Goal: Task Accomplishment & Management: Complete application form

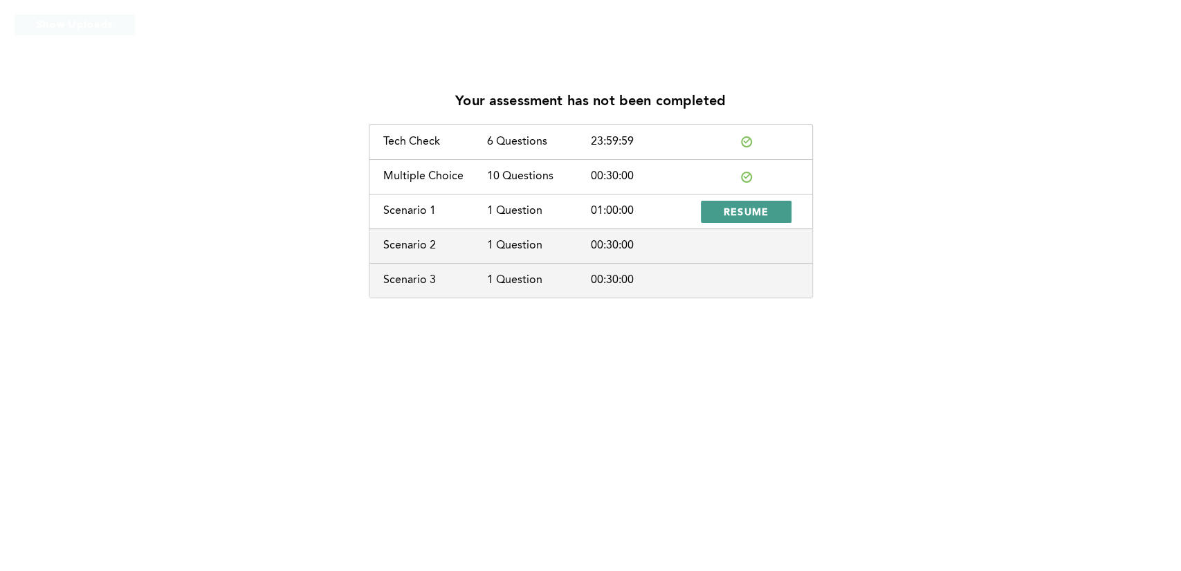
click at [731, 212] on span "RESUME" at bounding box center [747, 211] width 46 height 13
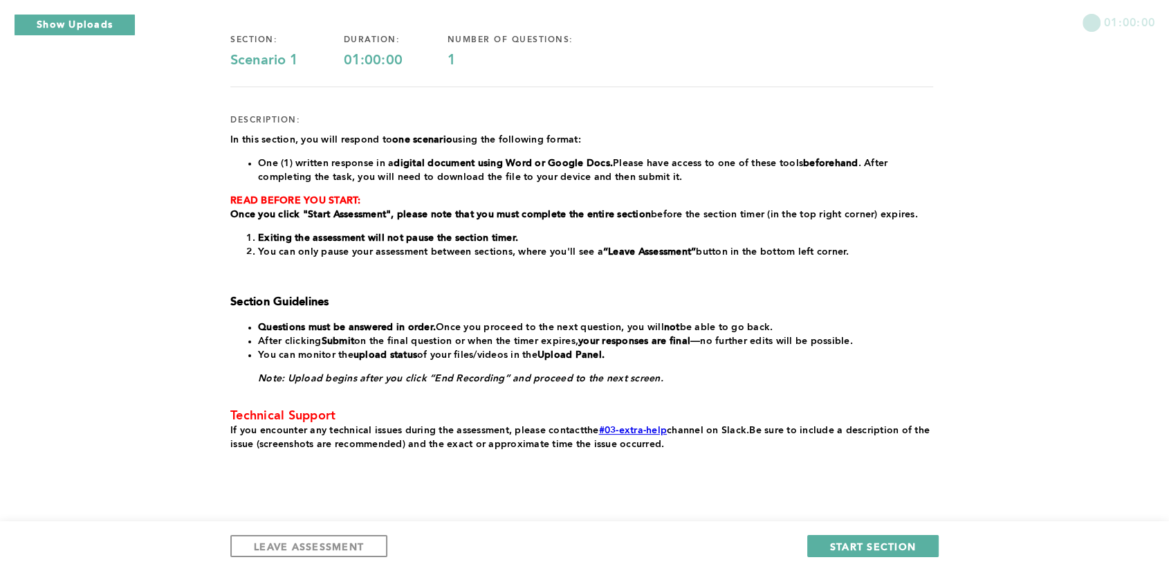
scroll to position [150, 0]
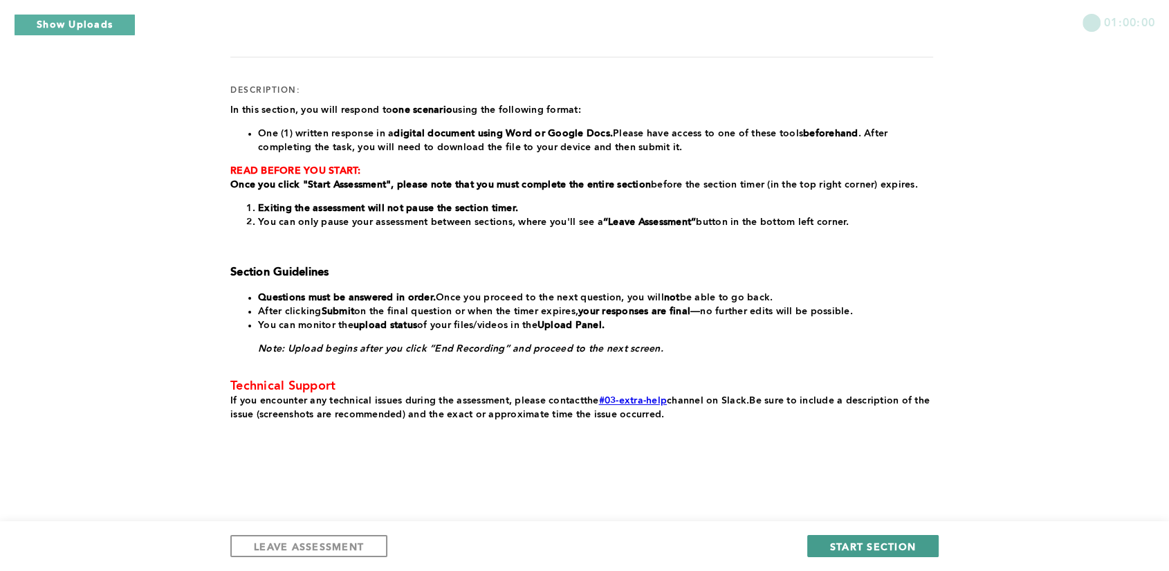
click at [861, 547] on span "START SECTION" at bounding box center [873, 546] width 86 height 13
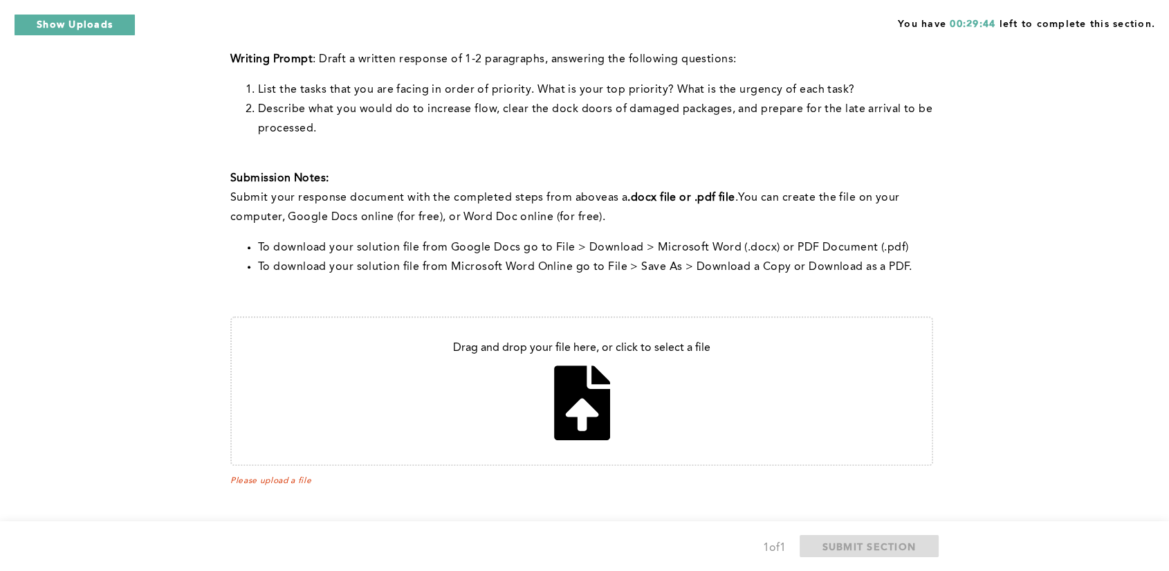
scroll to position [484, 0]
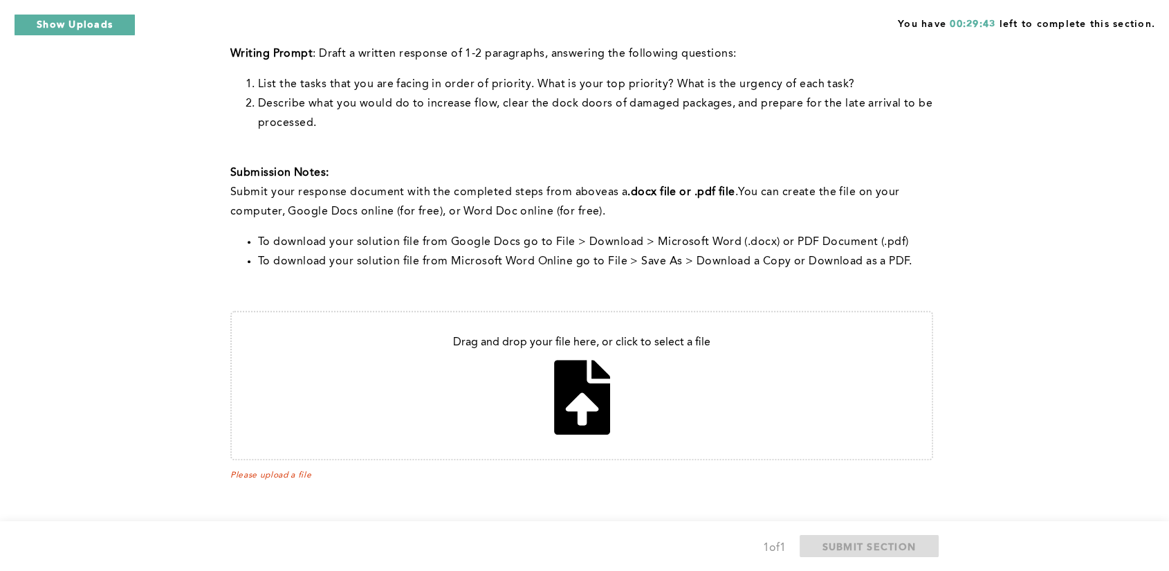
click at [592, 388] on input "file" at bounding box center [582, 385] width 700 height 147
type input "C:\fakepath\Document 4.docx"
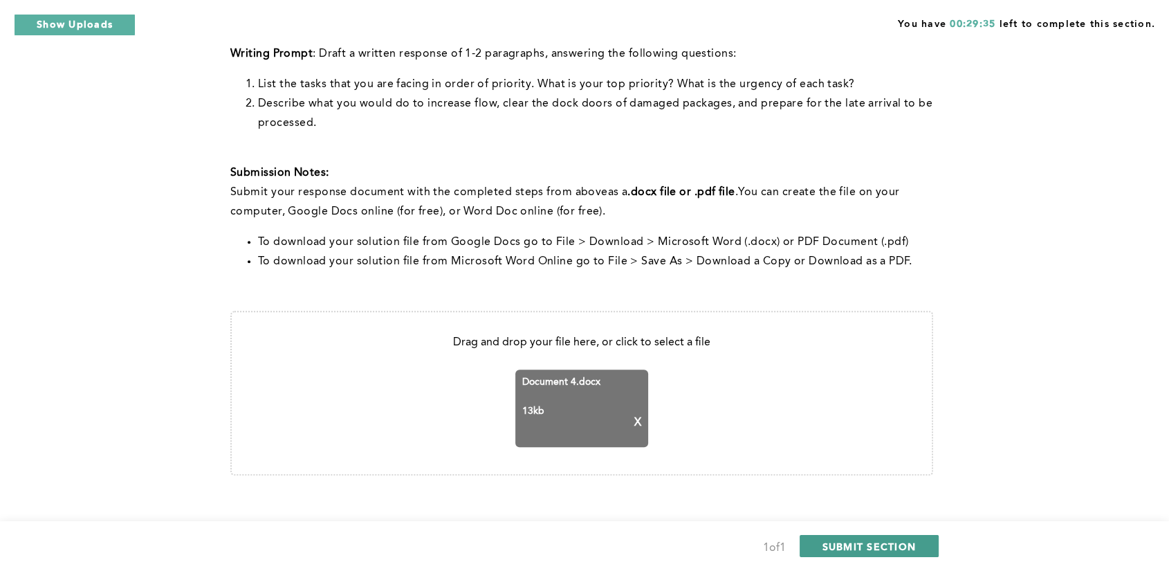
click at [884, 547] on span "SUBMIT SECTION" at bounding box center [870, 546] width 94 height 13
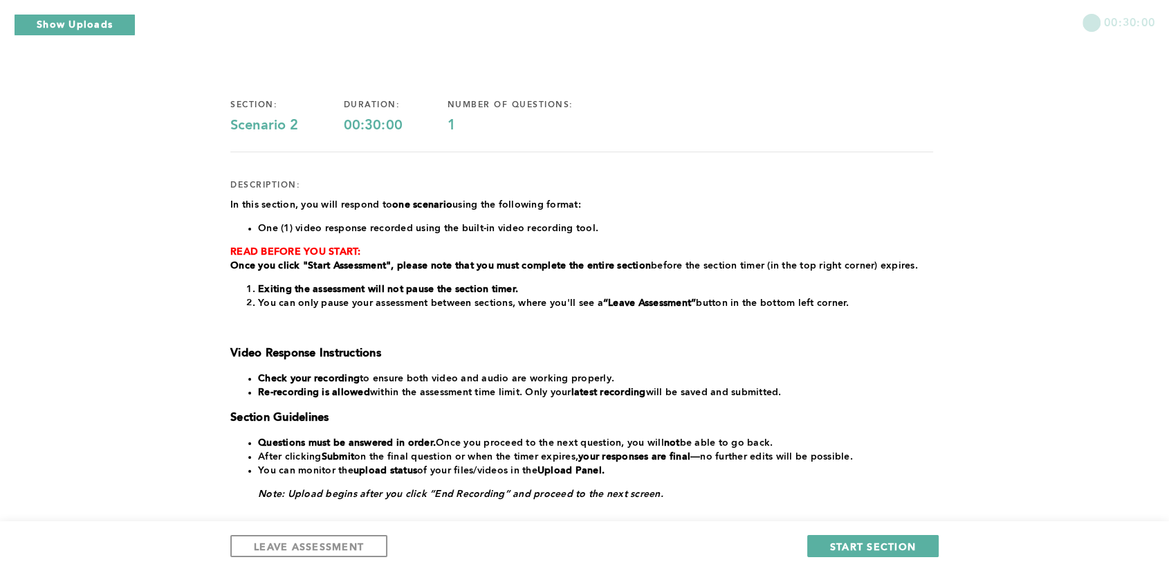
scroll to position [77, 0]
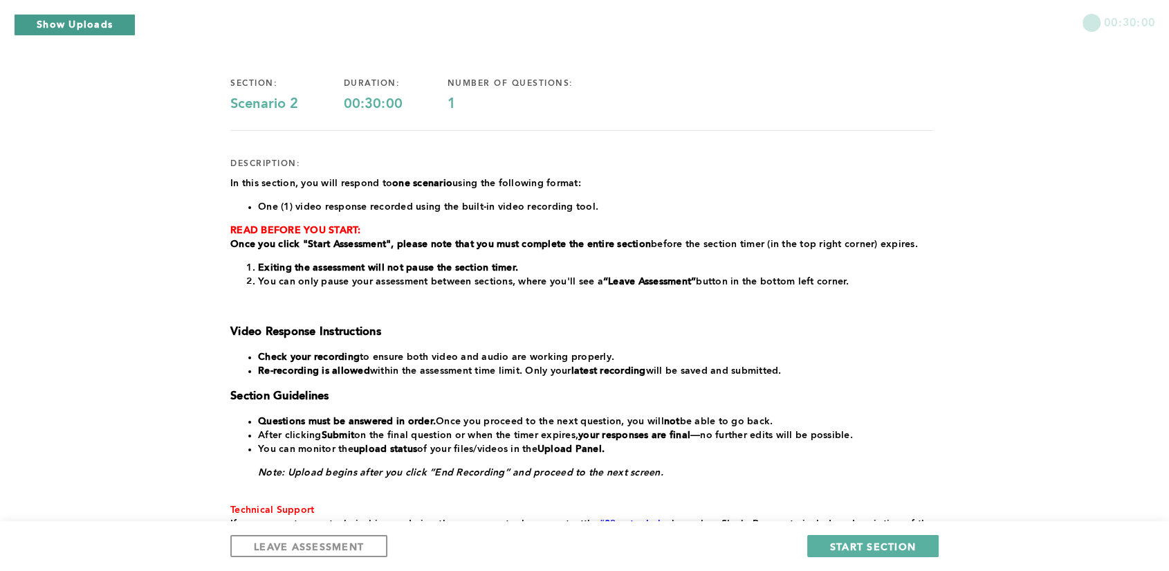
click at [108, 24] on button "Show Uploads" at bounding box center [75, 25] width 122 height 22
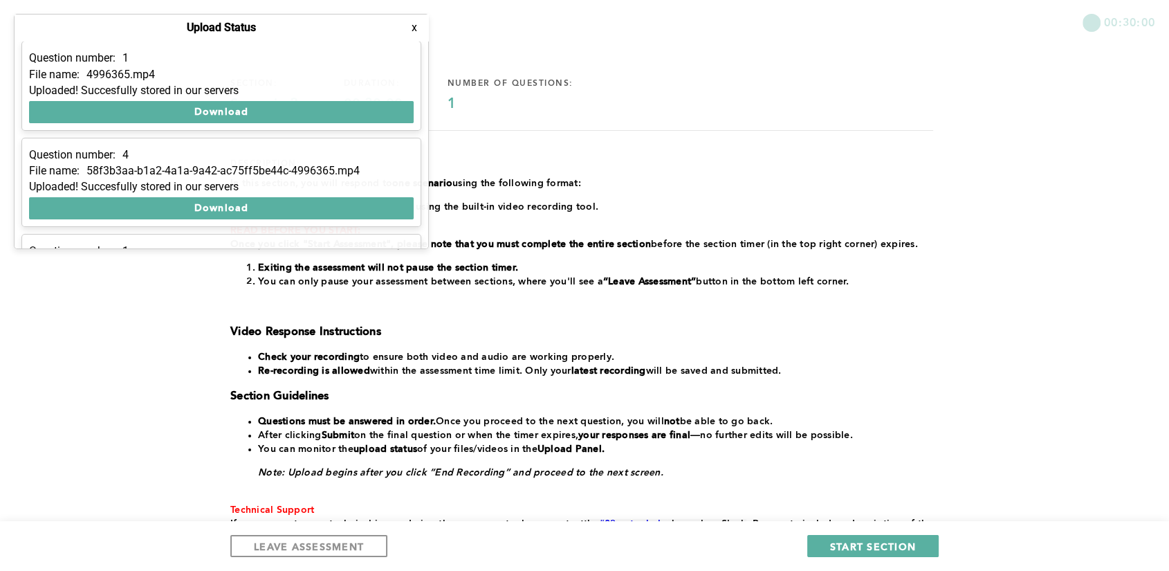
click at [91, 293] on div "00:30:00 section: Scenario 2 duration: 00:30:00 number of questions: 1 descript…" at bounding box center [584, 308] width 1169 height 771
click at [6, 30] on div "00:30:00" at bounding box center [584, 17] width 1169 height 35
click at [415, 28] on button "x" at bounding box center [415, 28] width 14 height 14
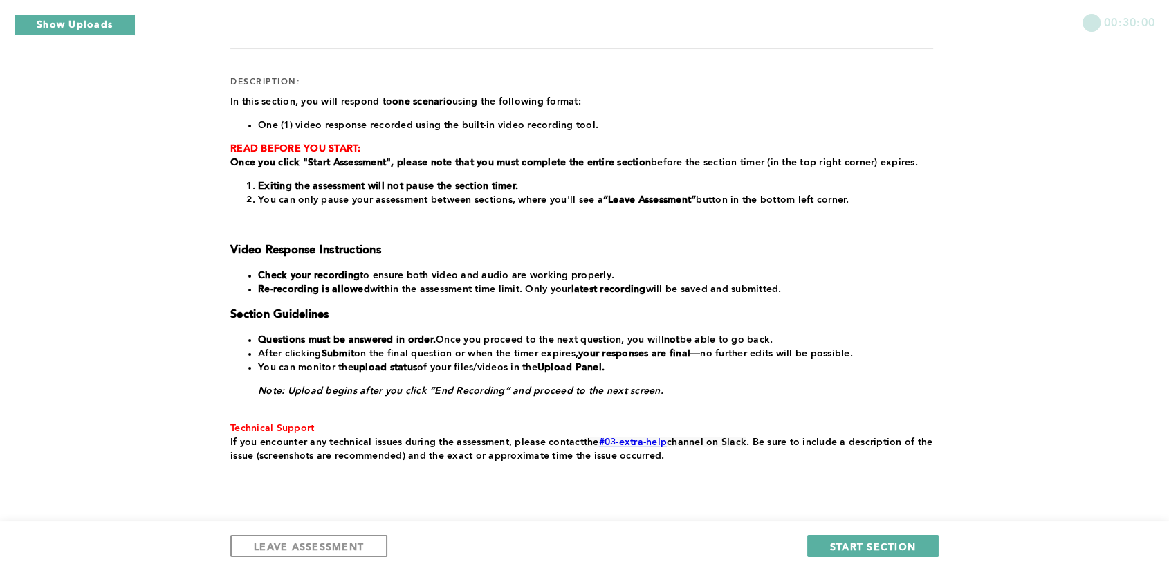
scroll to position [161, 0]
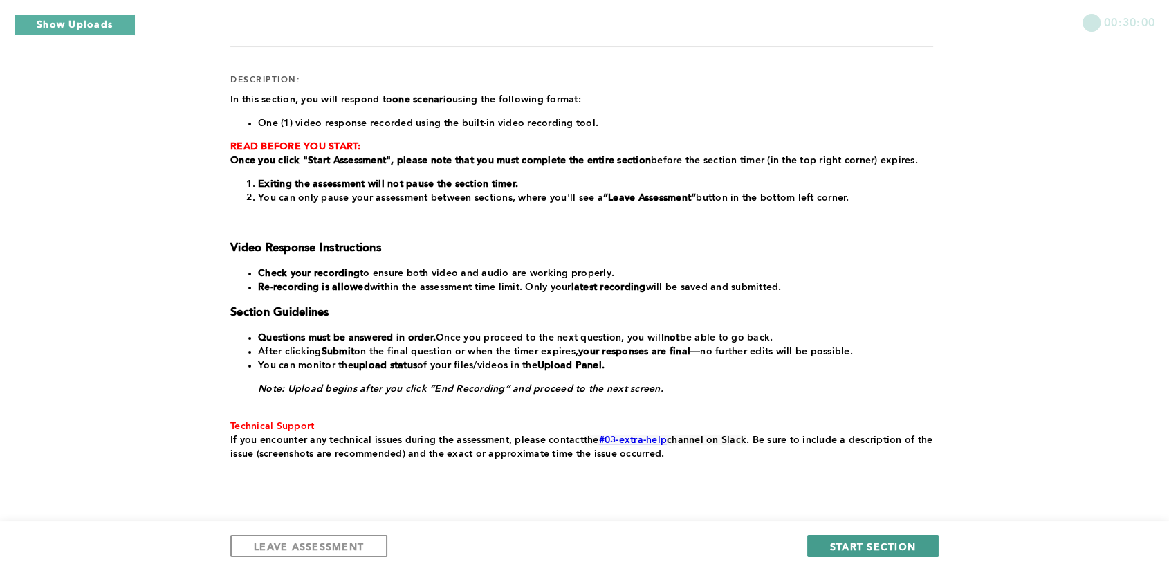
click at [850, 541] on span "START SECTION" at bounding box center [873, 546] width 86 height 13
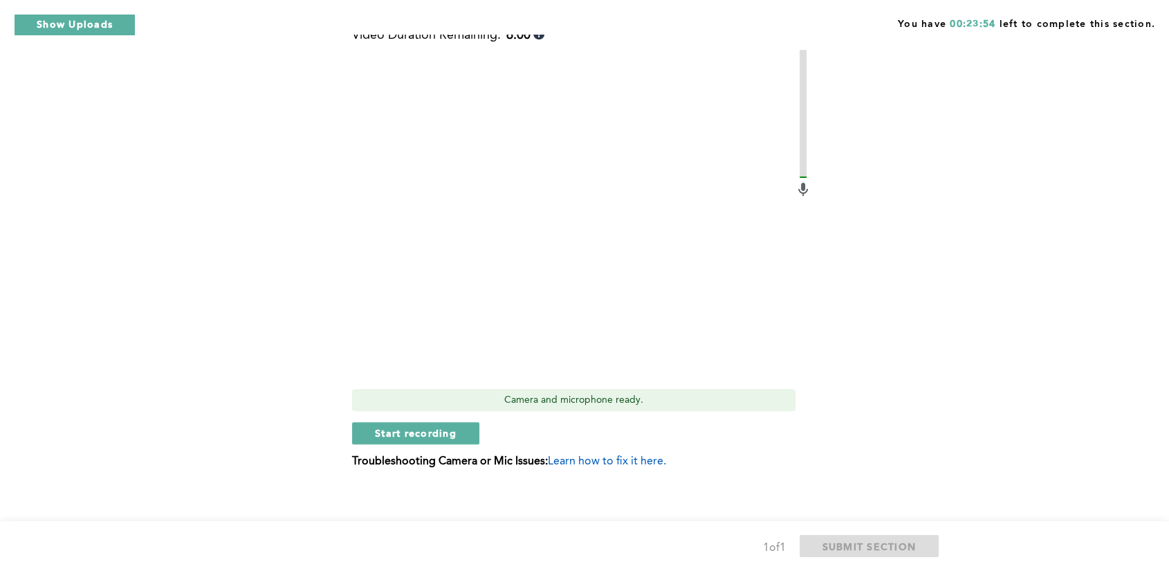
scroll to position [464, 0]
click at [419, 432] on span "Start recording" at bounding box center [416, 433] width 82 height 13
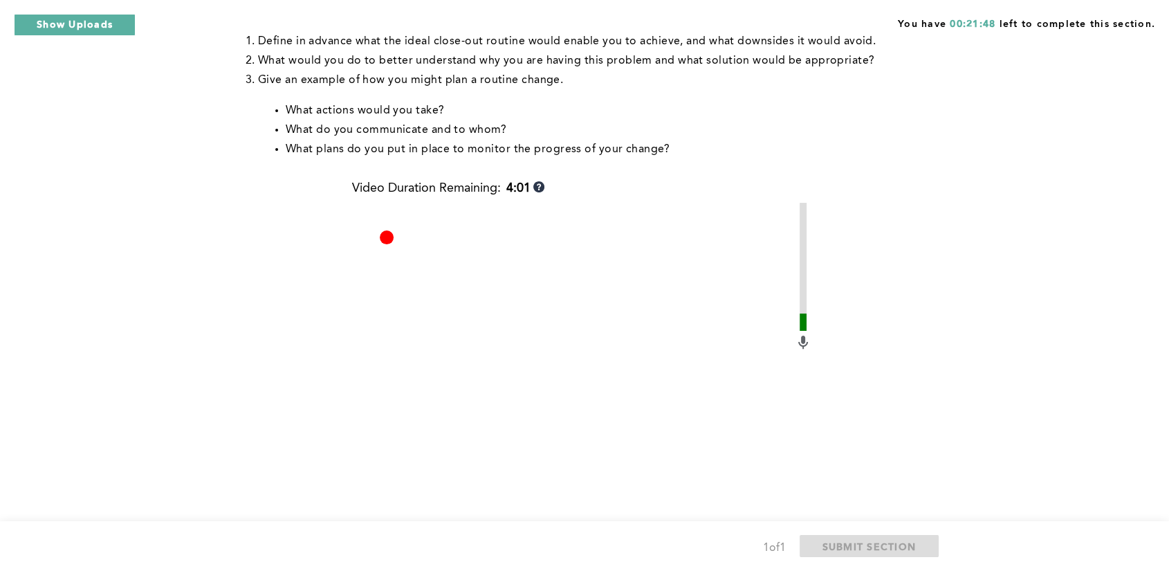
scroll to position [473, 0]
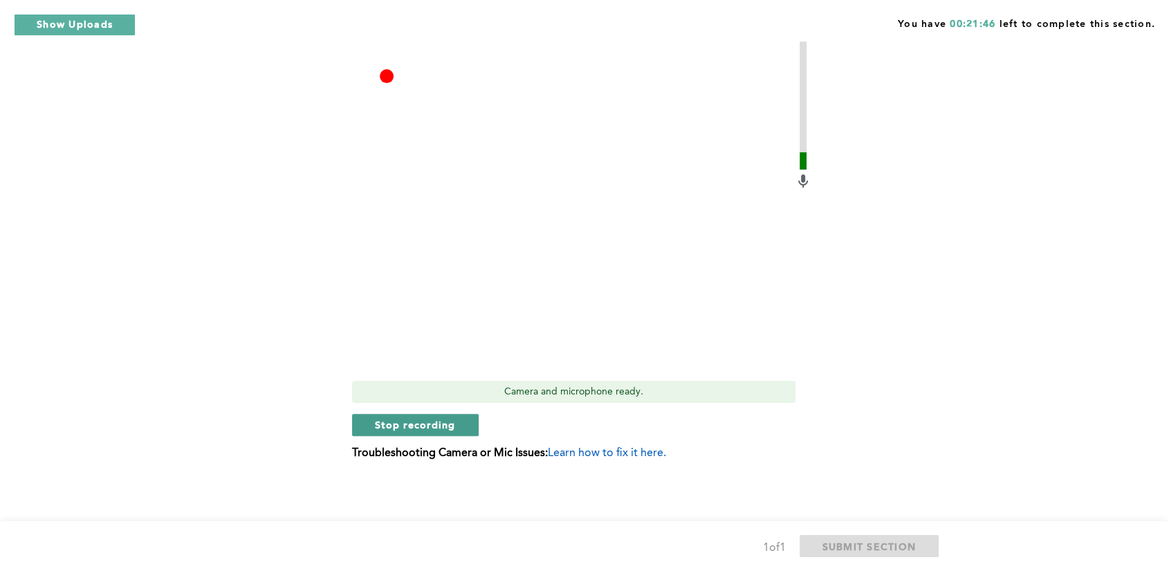
click at [426, 421] on span "Stop recording" at bounding box center [415, 424] width 81 height 13
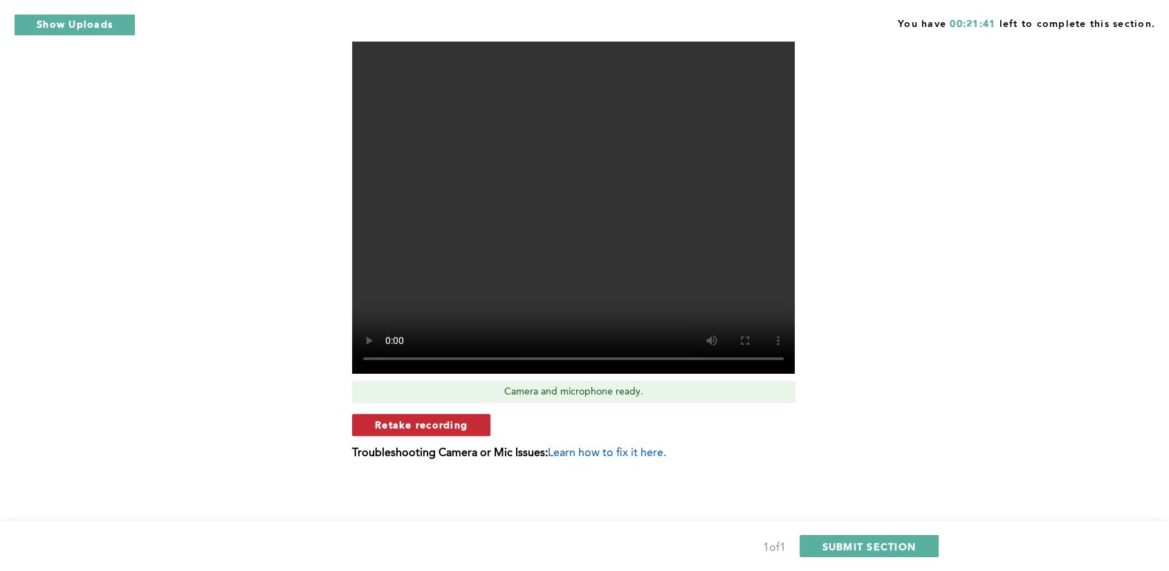
click at [444, 420] on span "Retake recording" at bounding box center [421, 424] width 93 height 13
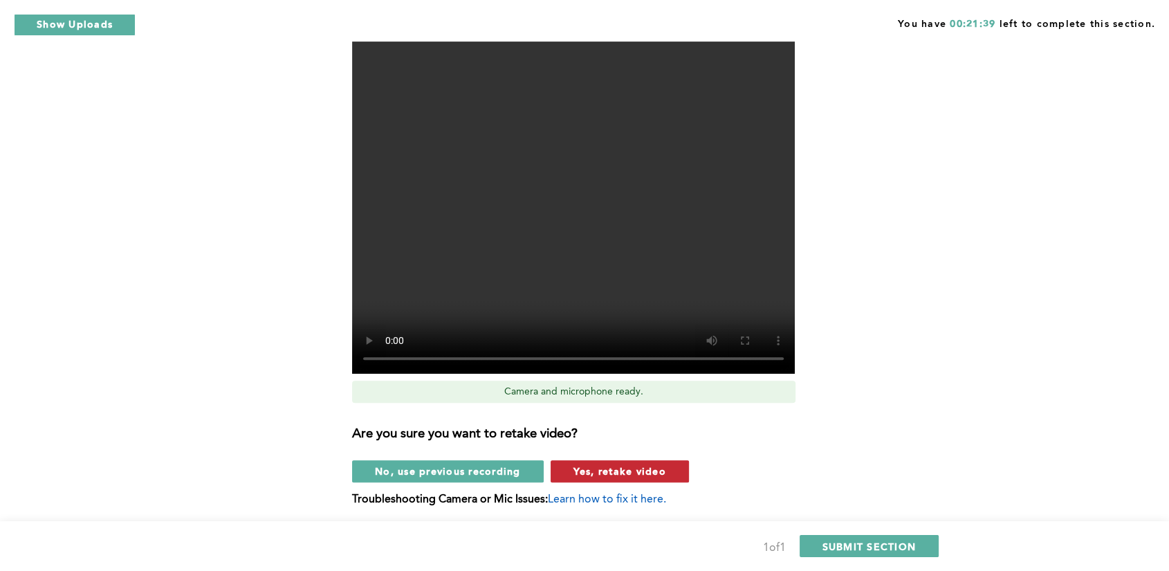
click at [639, 473] on span "Yes, retake video" at bounding box center [620, 470] width 93 height 13
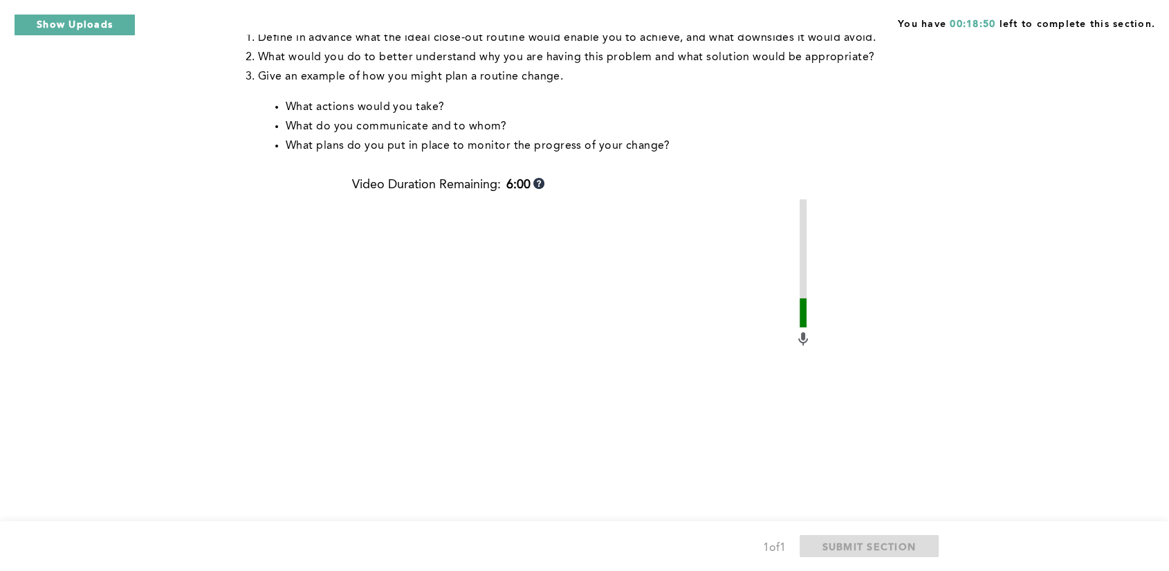
scroll to position [432, 0]
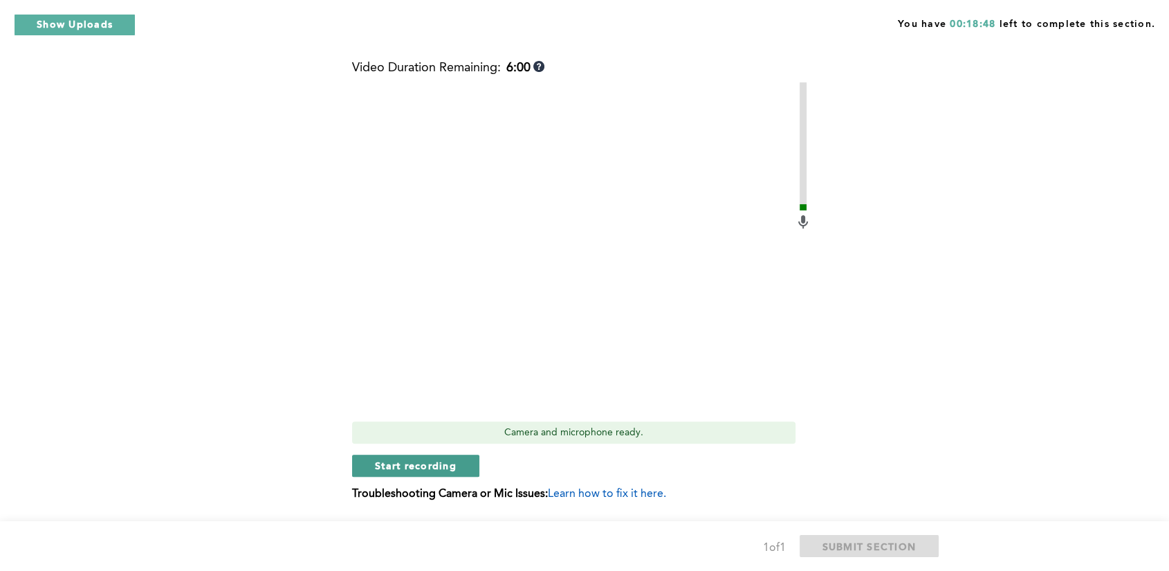
click at [426, 465] on span "Start recording" at bounding box center [416, 465] width 82 height 13
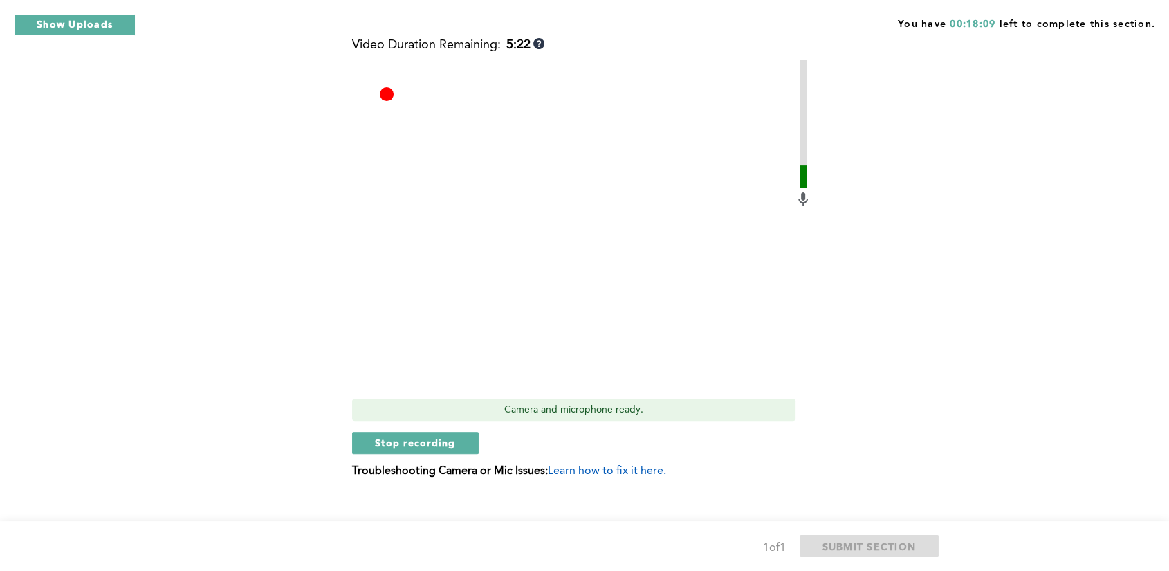
scroll to position [473, 0]
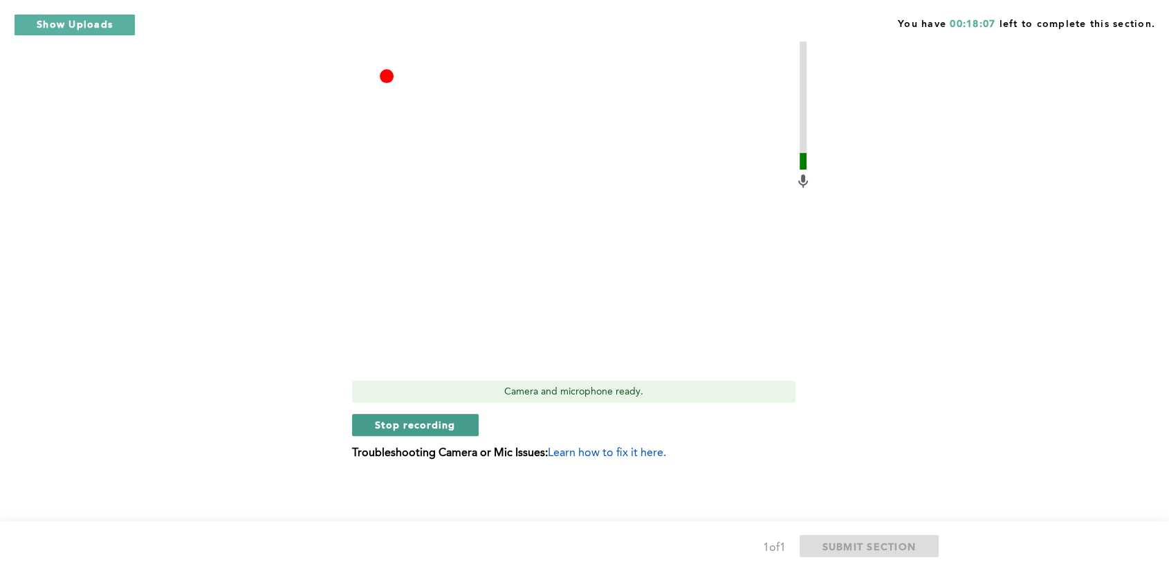
click at [423, 427] on span "Stop recording" at bounding box center [415, 424] width 81 height 13
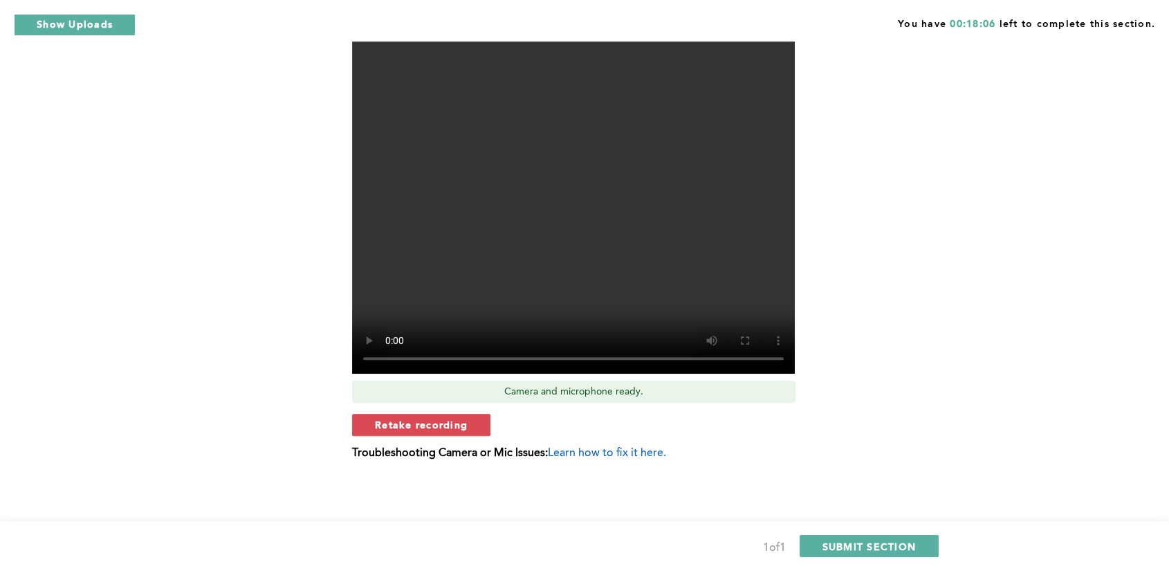
click at [423, 427] on span "Retake recording" at bounding box center [421, 424] width 93 height 13
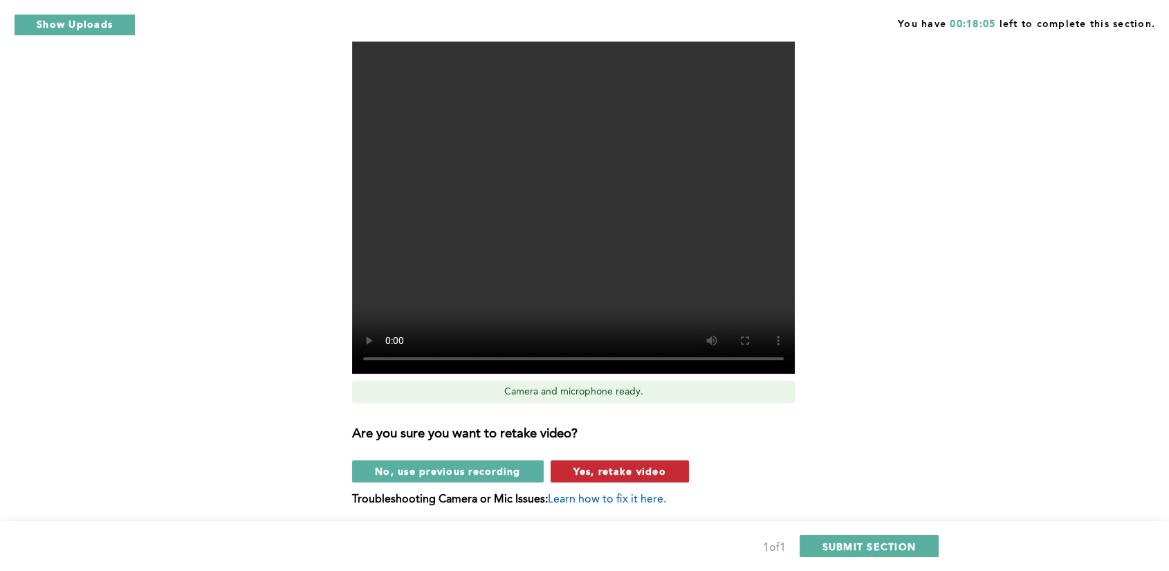
click at [611, 471] on span "Yes, retake video" at bounding box center [620, 470] width 93 height 13
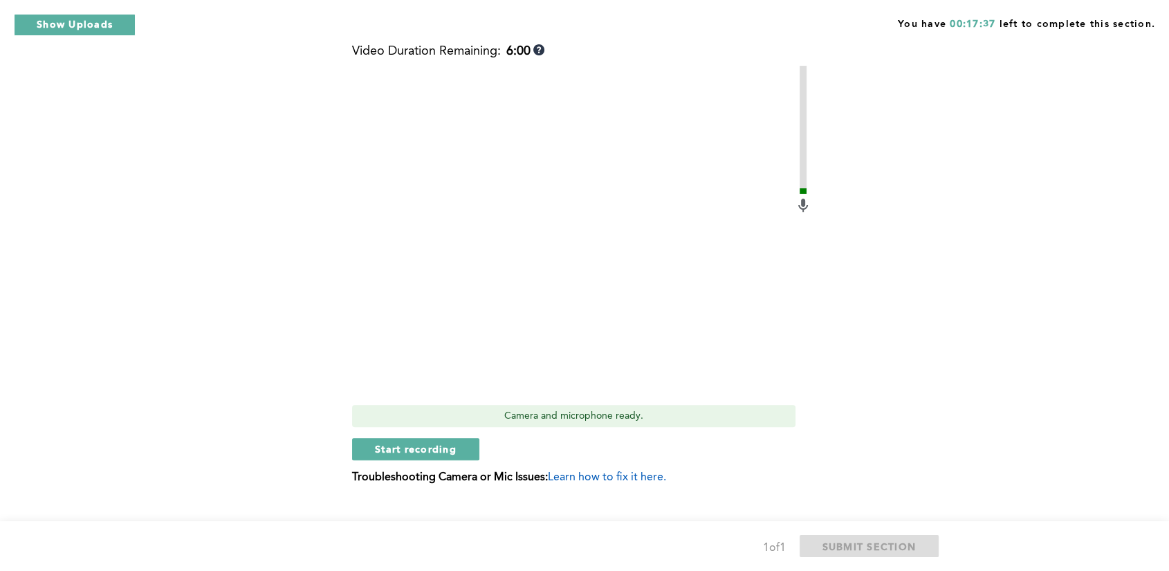
scroll to position [462, 0]
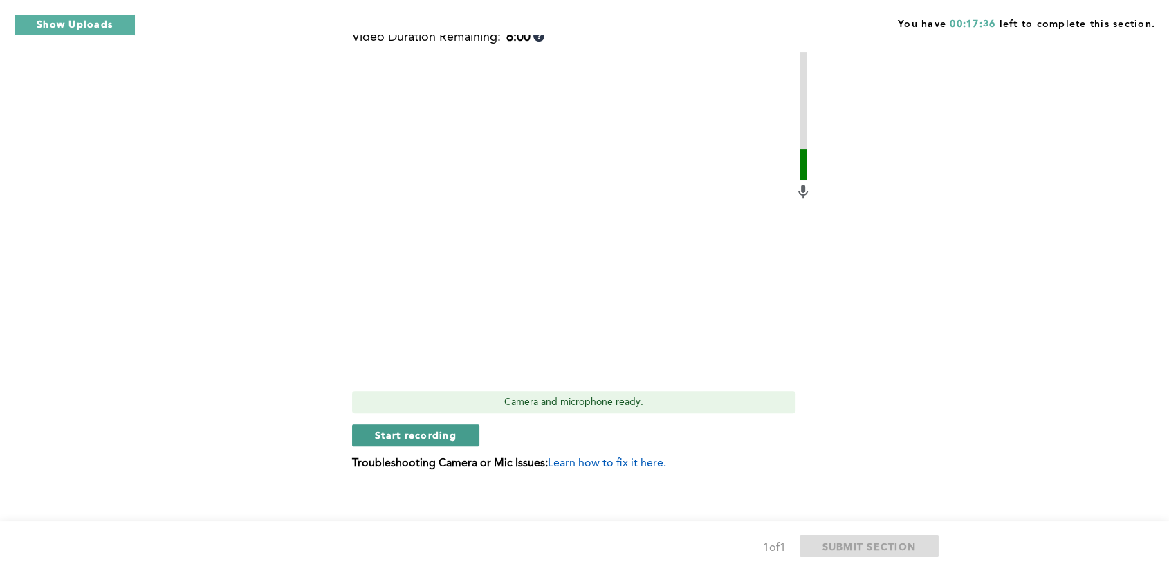
click at [458, 437] on button "Start recording" at bounding box center [415, 435] width 127 height 22
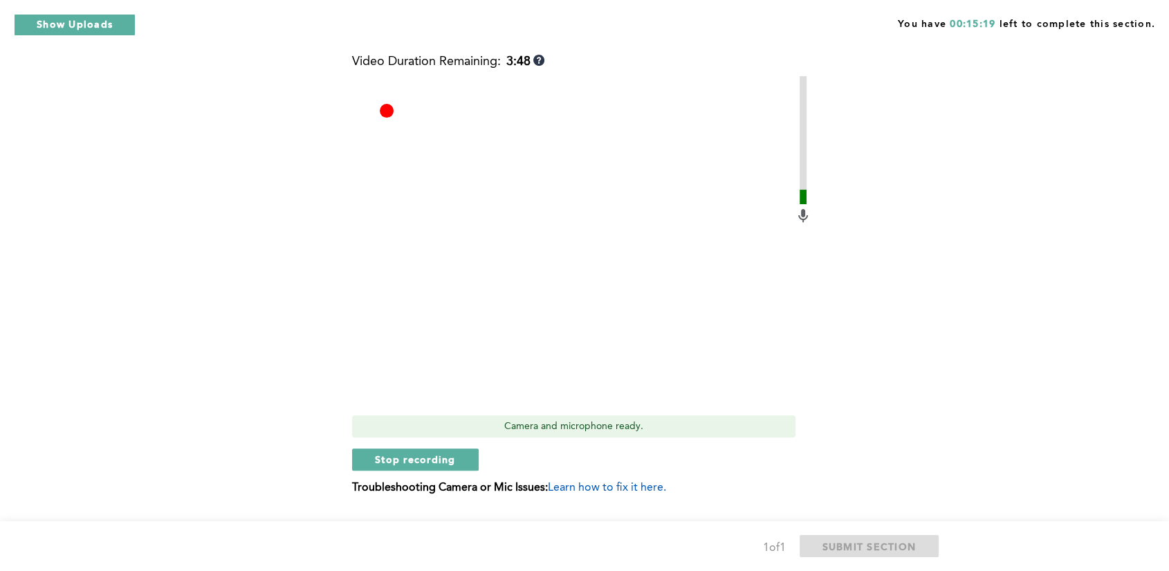
scroll to position [473, 0]
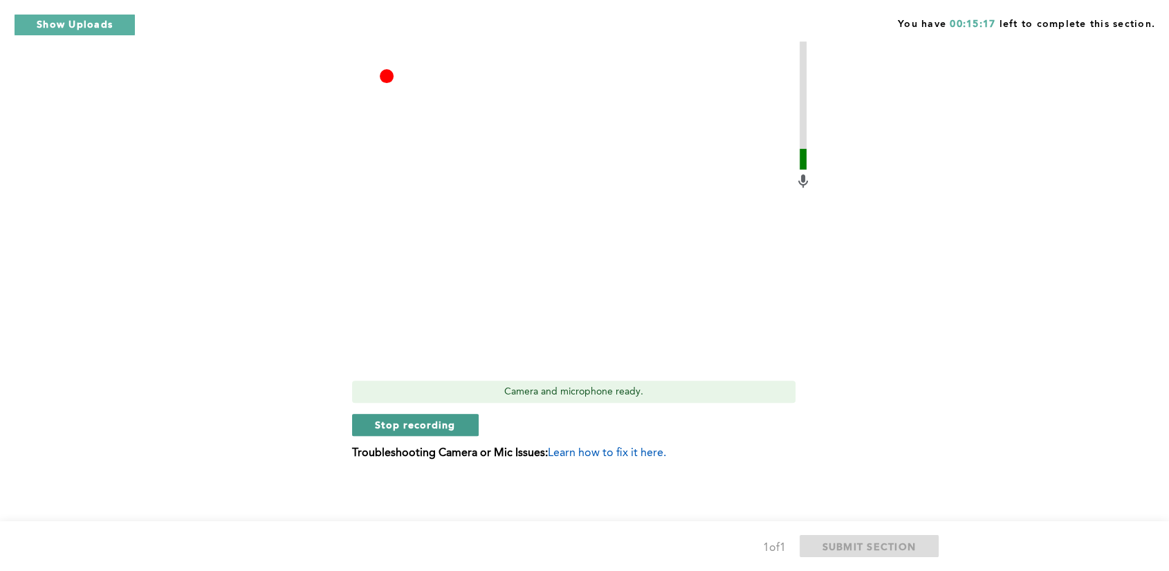
click at [432, 419] on span "Stop recording" at bounding box center [415, 424] width 81 height 13
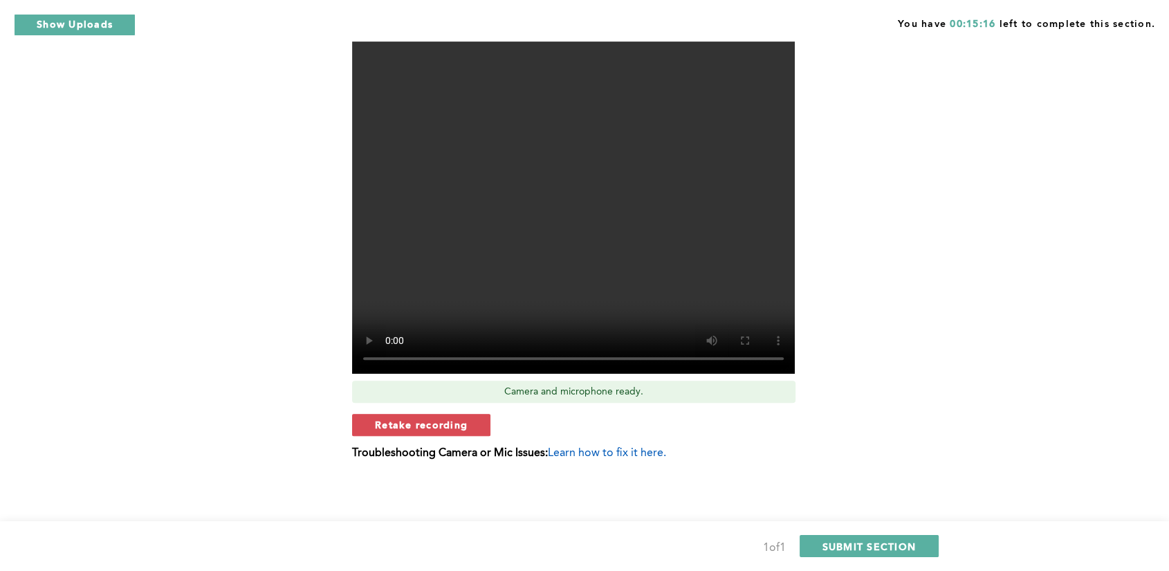
click at [432, 419] on span "Retake recording" at bounding box center [421, 424] width 93 height 13
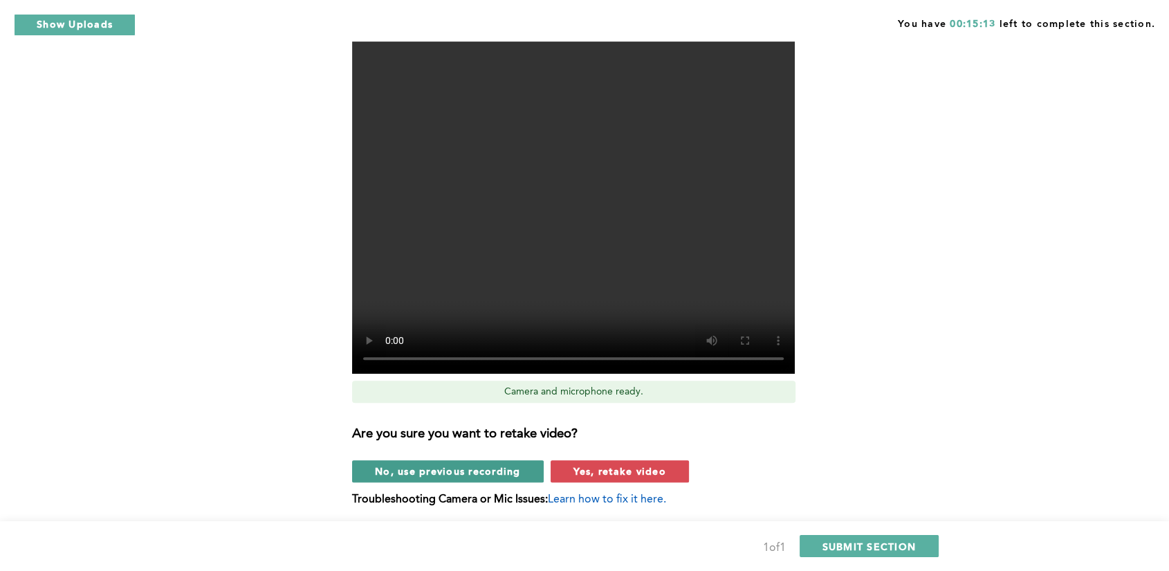
click at [417, 466] on span "No, use previous recording" at bounding box center [448, 470] width 146 height 13
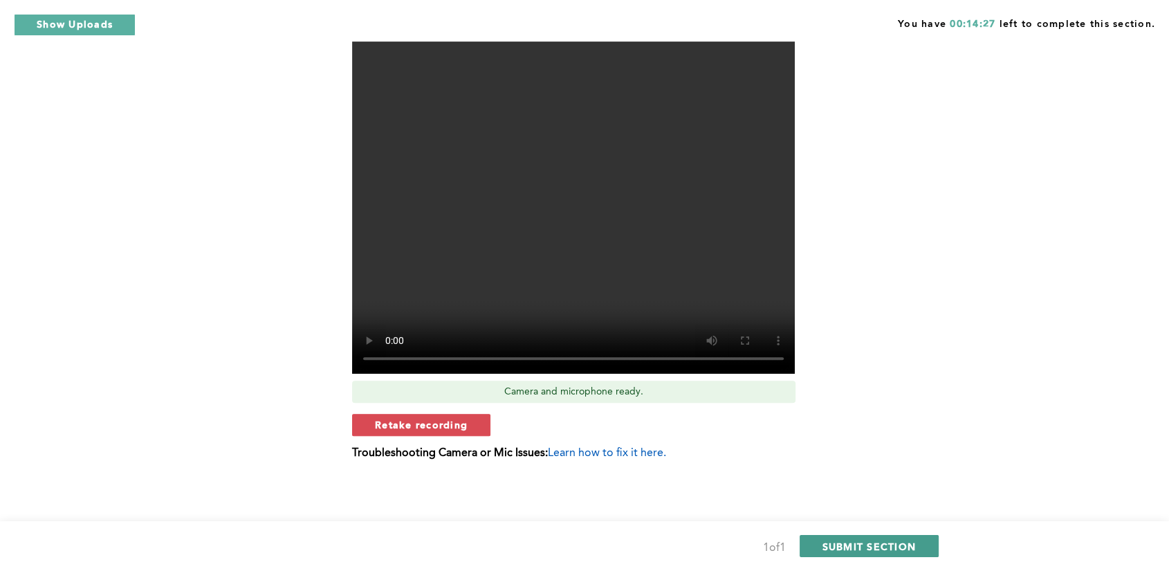
click at [869, 543] on span "SUBMIT SECTION" at bounding box center [870, 546] width 94 height 13
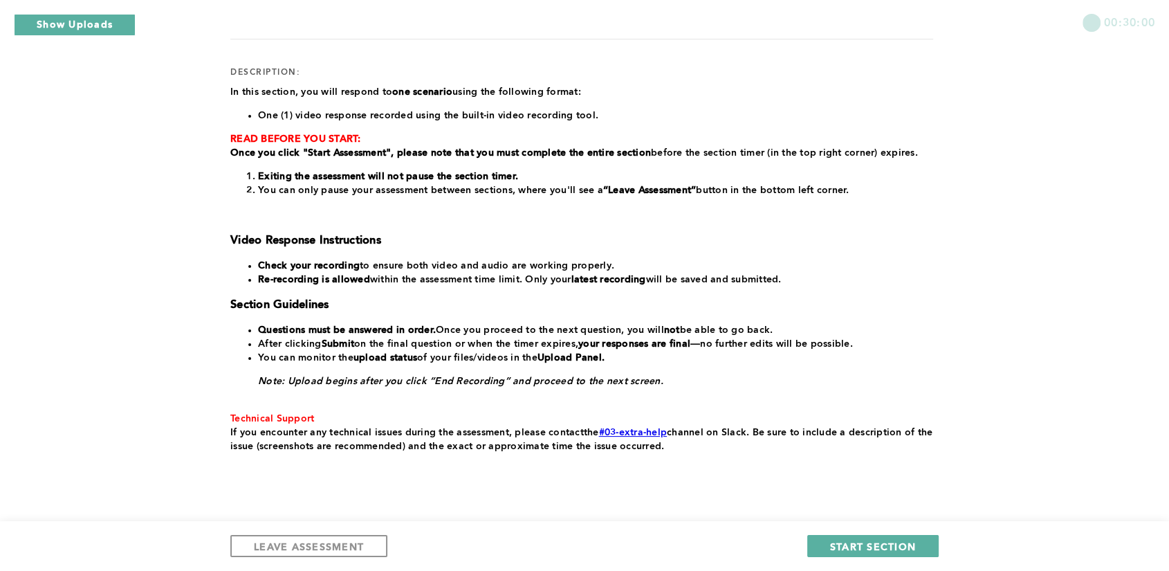
scroll to position [167, 0]
click at [280, 549] on span "LEAVE ASSESSMENT" at bounding box center [309, 546] width 110 height 13
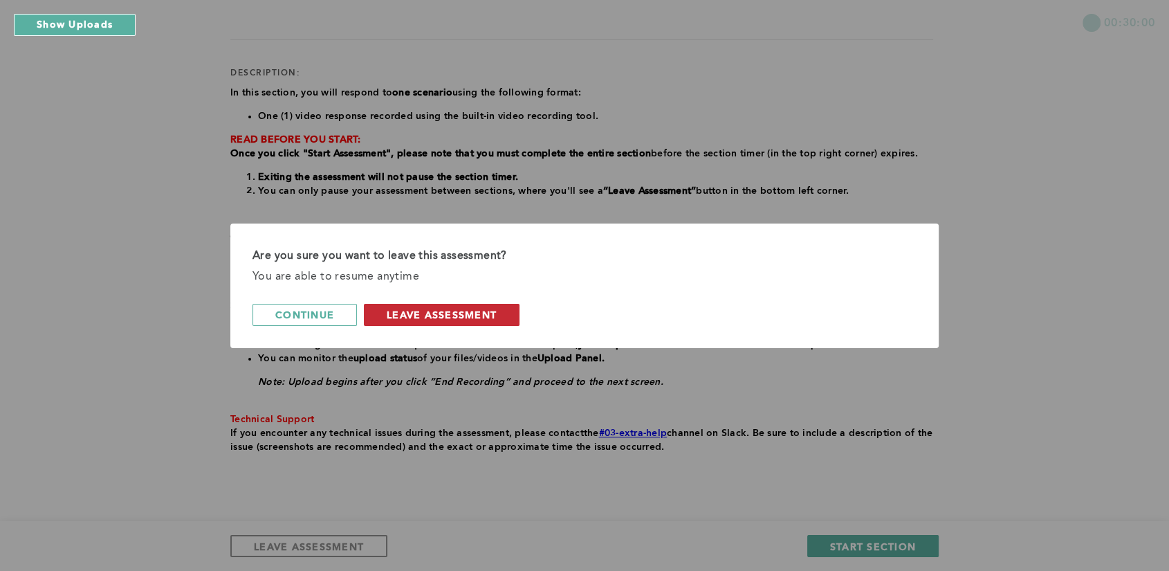
click at [435, 314] on span "leave assessment" at bounding box center [442, 314] width 110 height 13
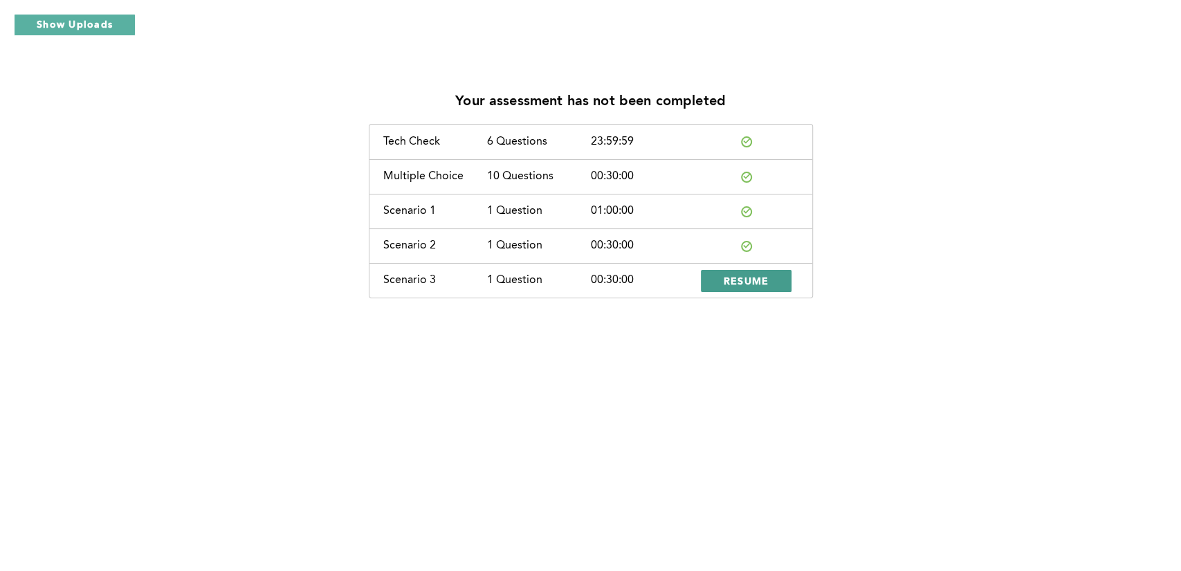
click at [772, 281] on button "RESUME" at bounding box center [746, 281] width 91 height 22
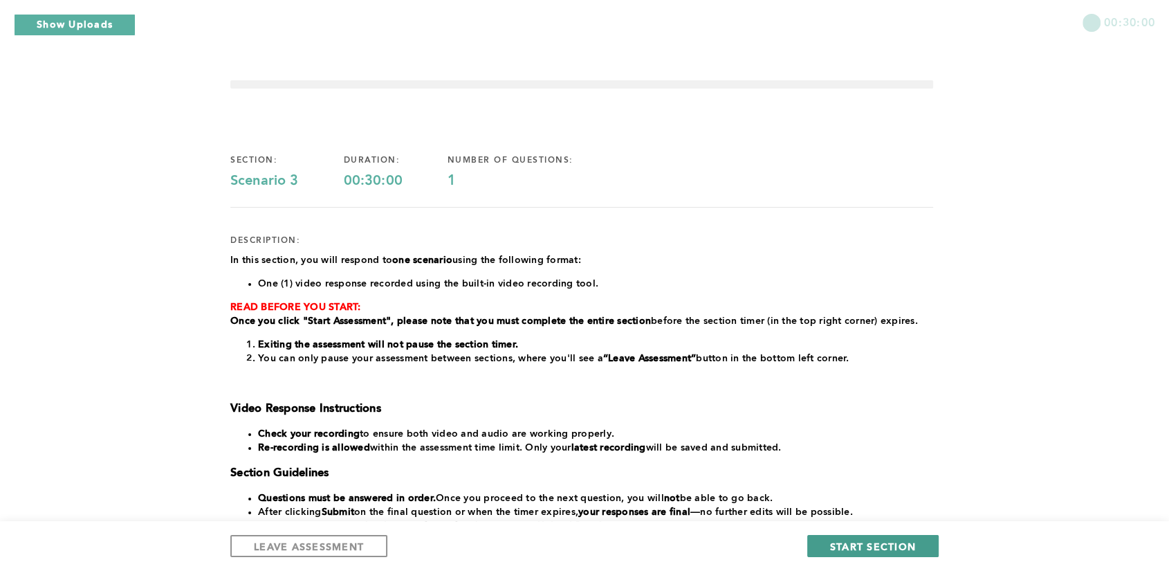
click at [875, 548] on span "START SECTION" at bounding box center [873, 546] width 86 height 13
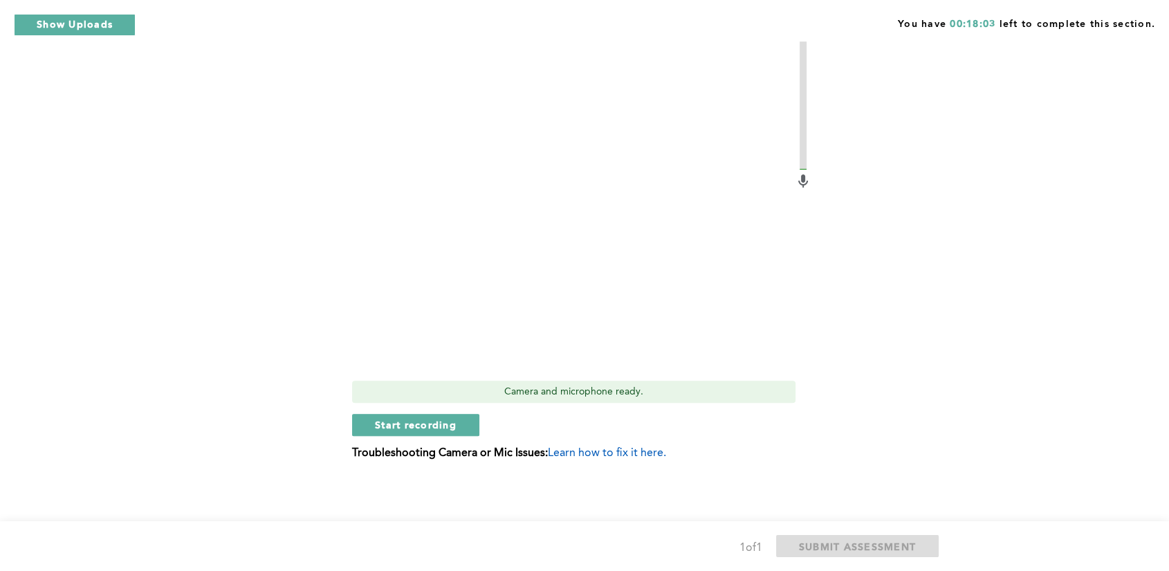
scroll to position [406, 0]
click at [420, 423] on span "Start recording" at bounding box center [416, 425] width 82 height 13
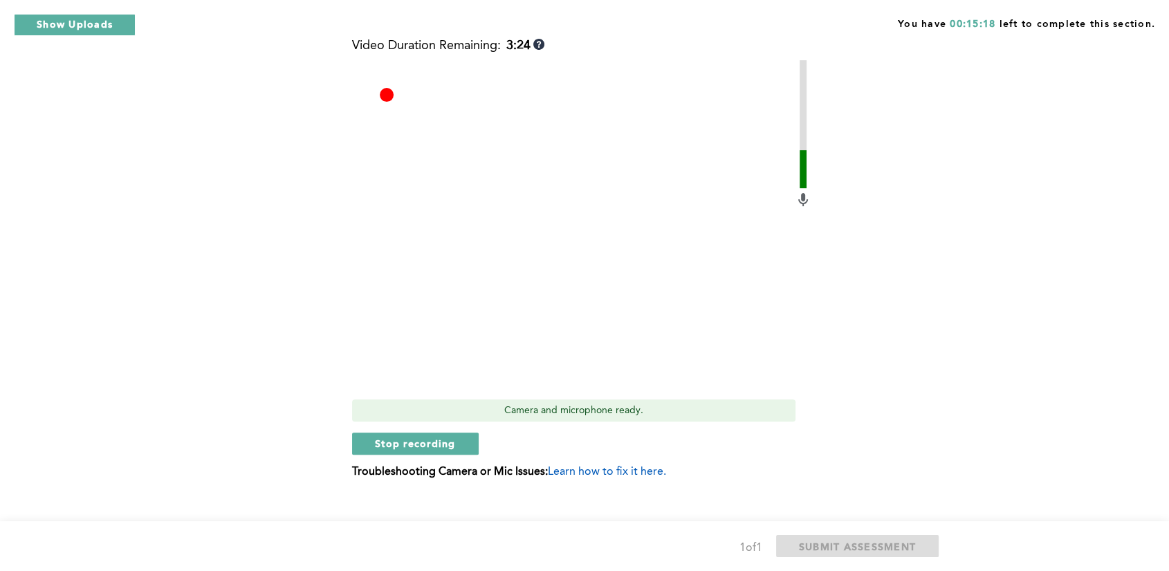
scroll to position [406, 0]
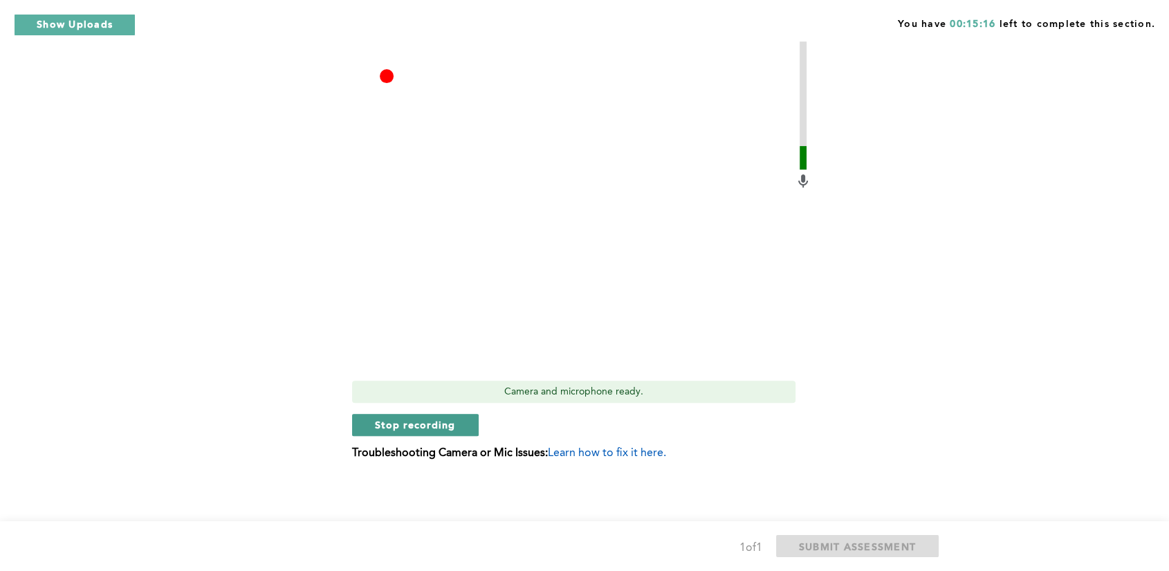
click at [450, 421] on span "Stop recording" at bounding box center [415, 424] width 81 height 13
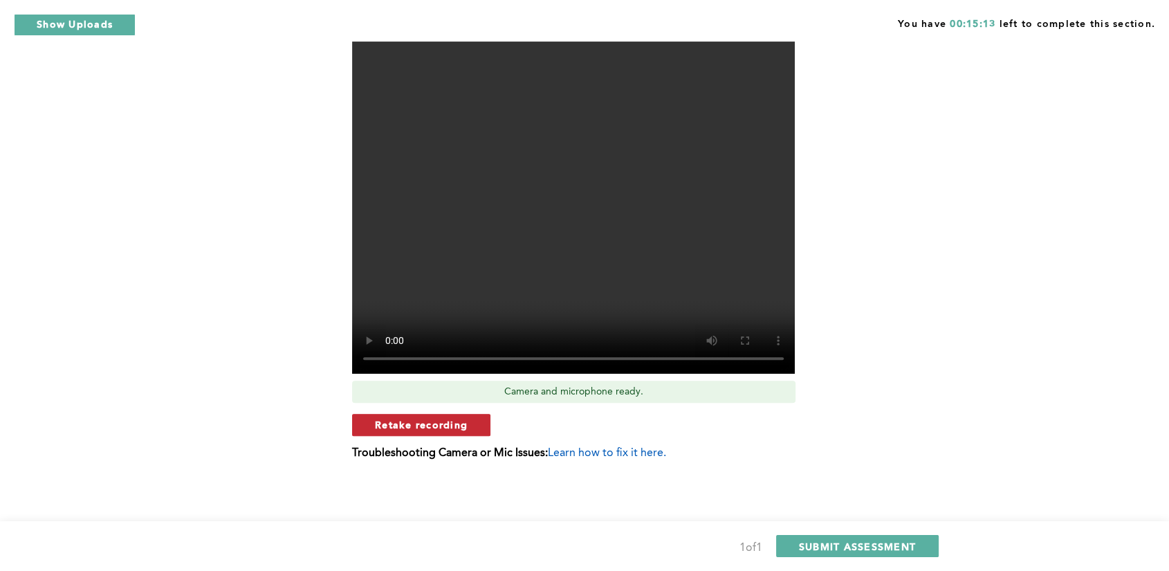
click at [426, 424] on span "Retake recording" at bounding box center [421, 424] width 93 height 13
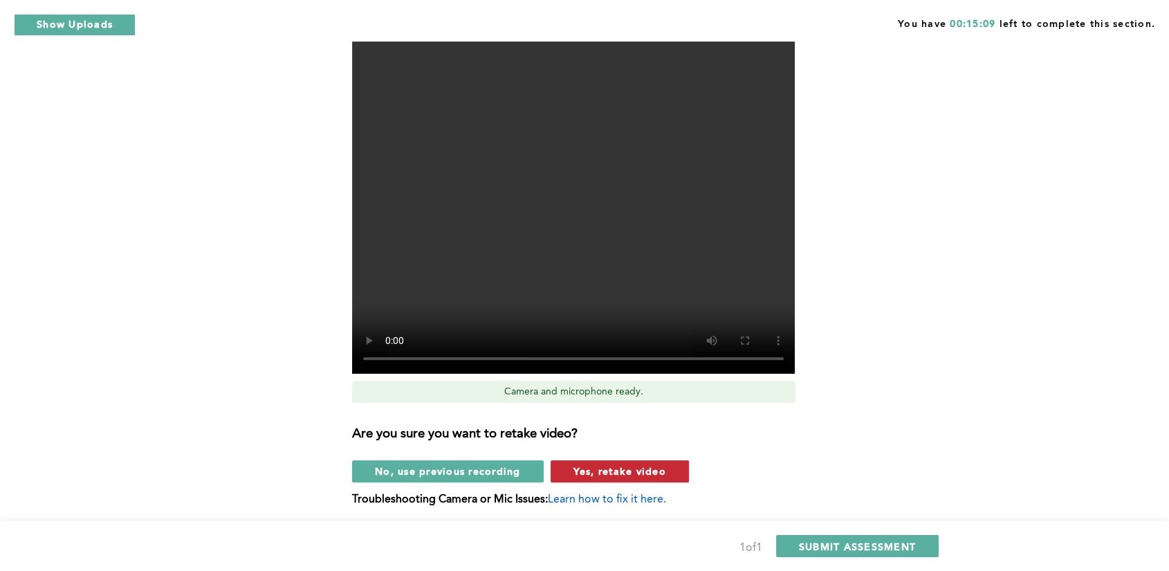
click at [632, 472] on span "Yes, retake video" at bounding box center [620, 470] width 93 height 13
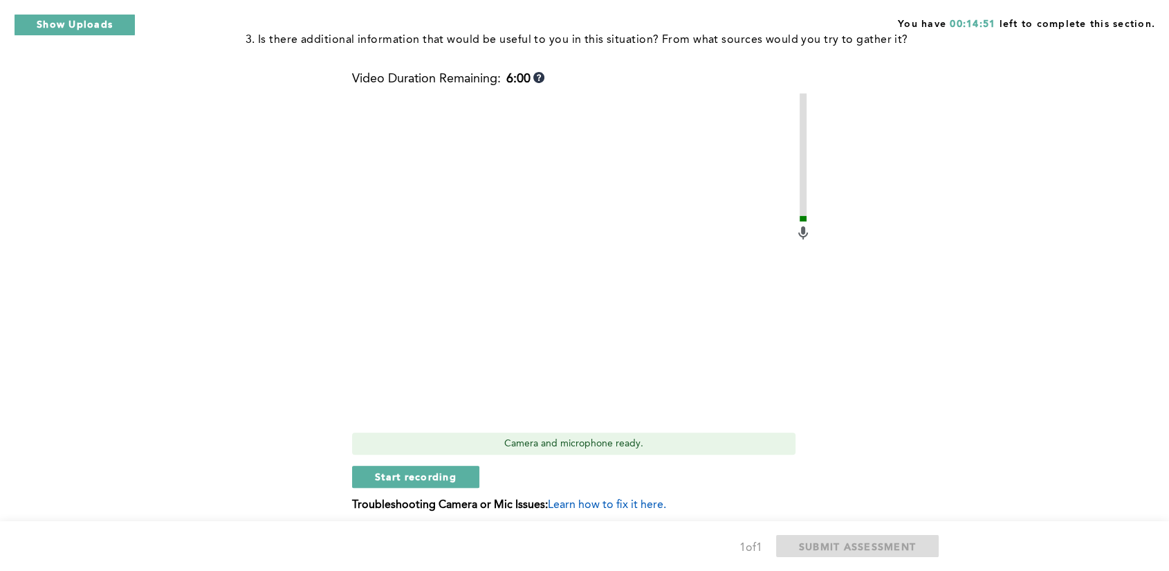
scroll to position [354, 0]
click at [450, 473] on span "Start recording" at bounding box center [416, 476] width 82 height 13
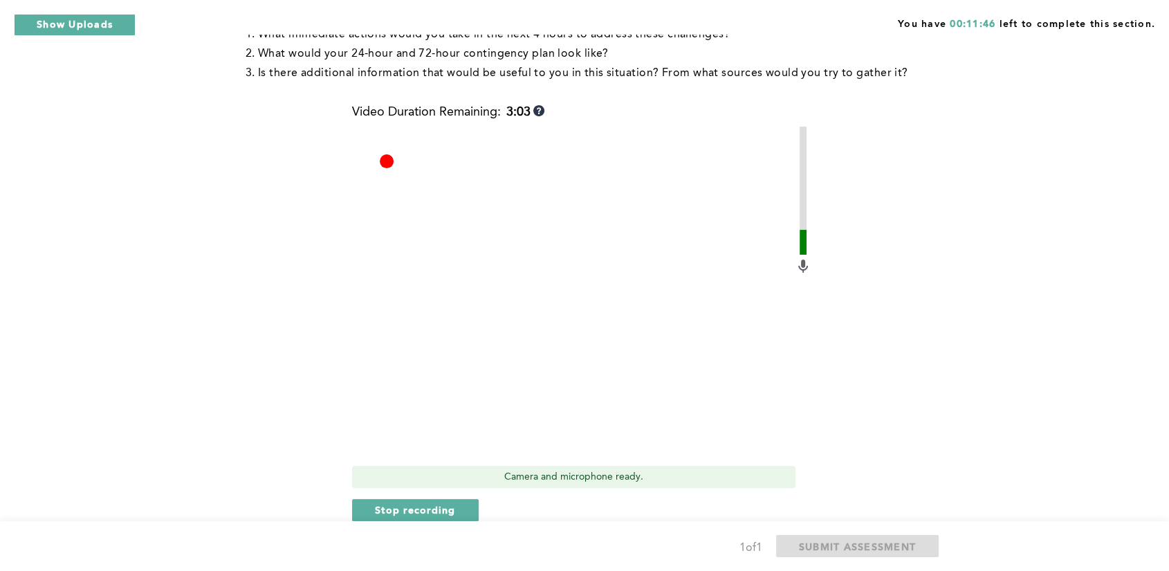
scroll to position [322, 0]
click at [445, 502] on span "Stop recording" at bounding box center [415, 508] width 81 height 13
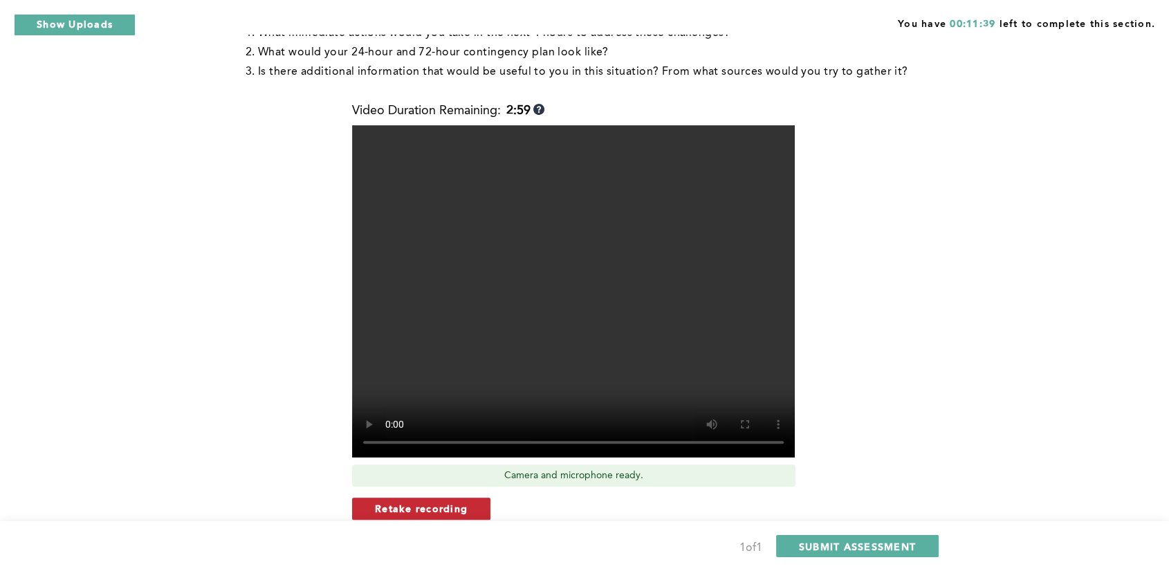
click at [475, 511] on button "Retake recording" at bounding box center [421, 509] width 138 height 22
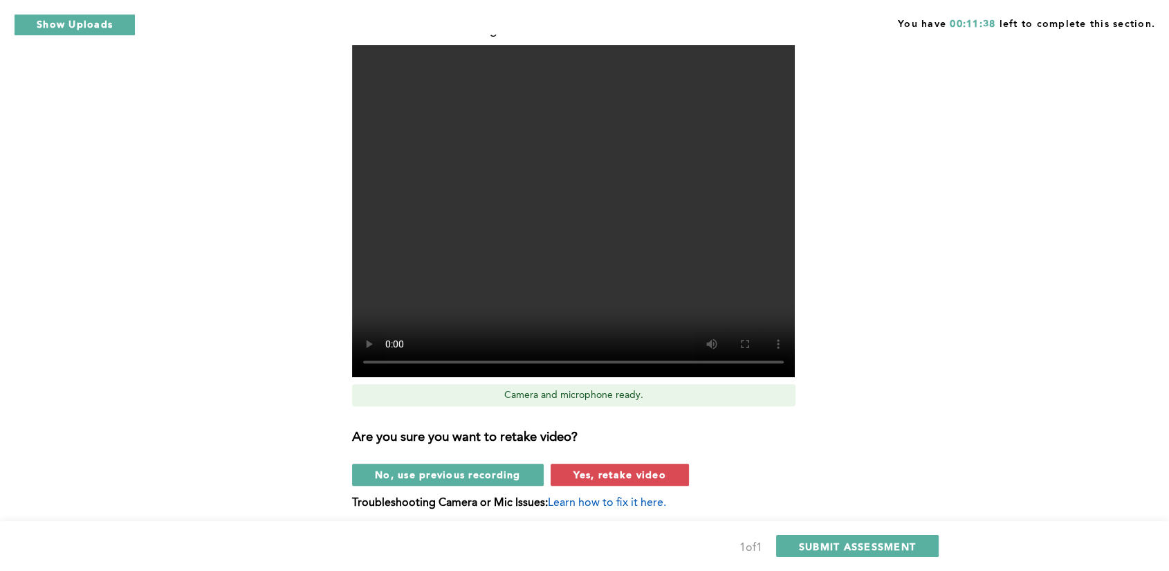
scroll to position [421, 0]
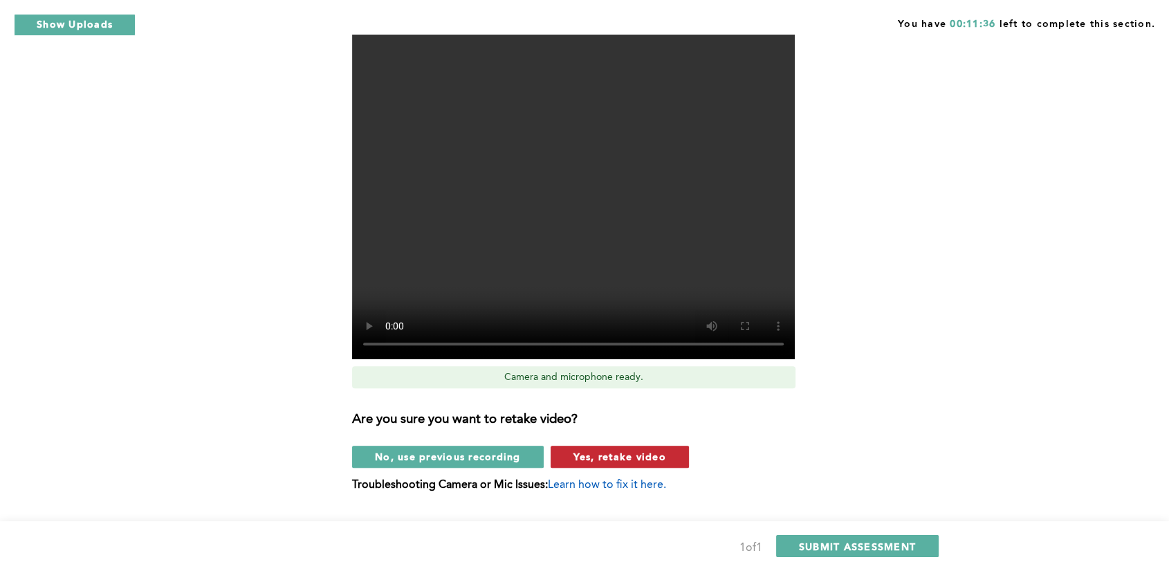
click at [625, 453] on span "Yes, retake video" at bounding box center [620, 456] width 93 height 13
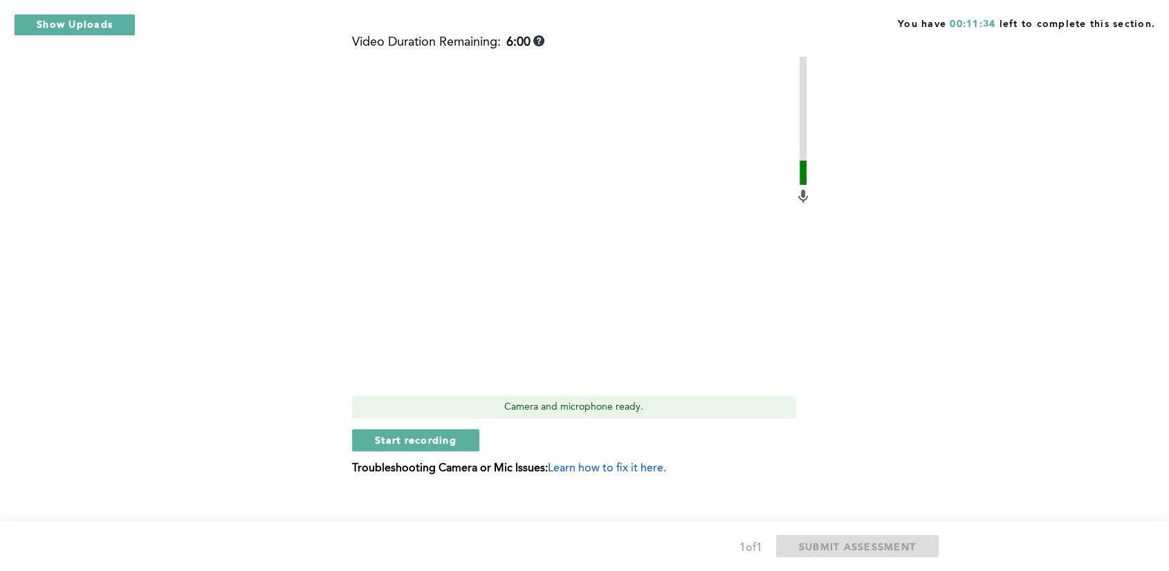
scroll to position [406, 0]
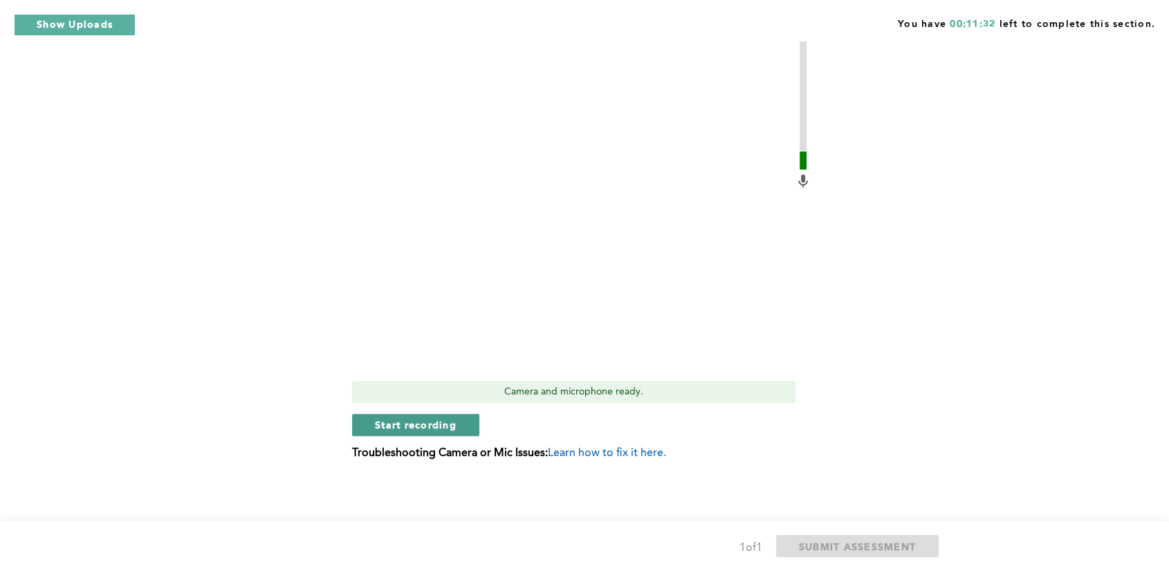
click at [432, 425] on span "Start recording" at bounding box center [416, 424] width 82 height 13
click at [424, 422] on span "Stop recording" at bounding box center [415, 424] width 81 height 13
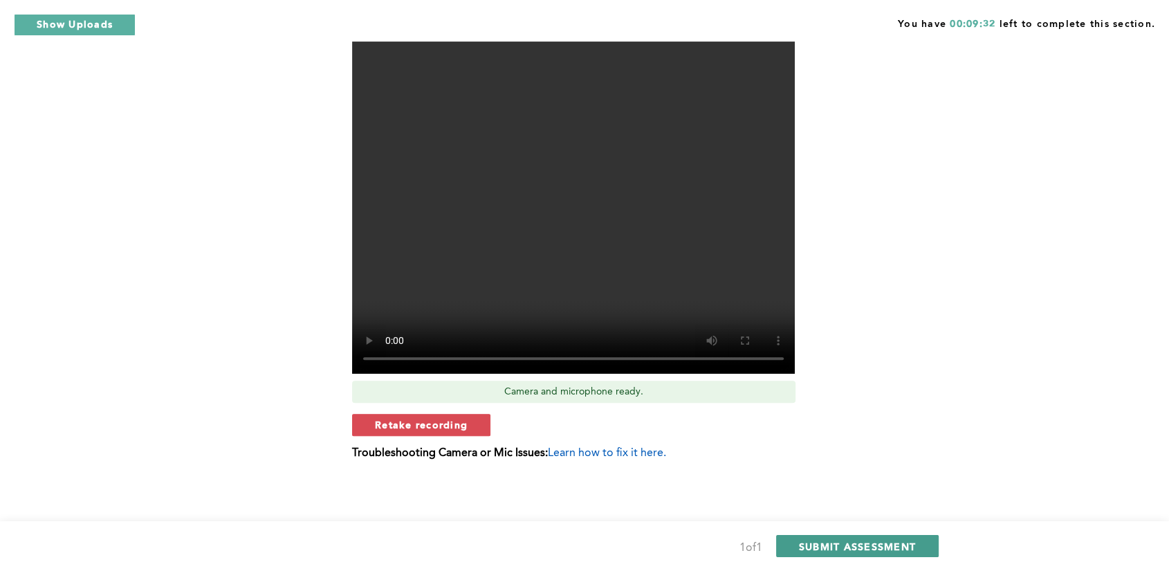
click at [857, 550] on span "SUBMIT ASSESSMENT" at bounding box center [857, 546] width 117 height 13
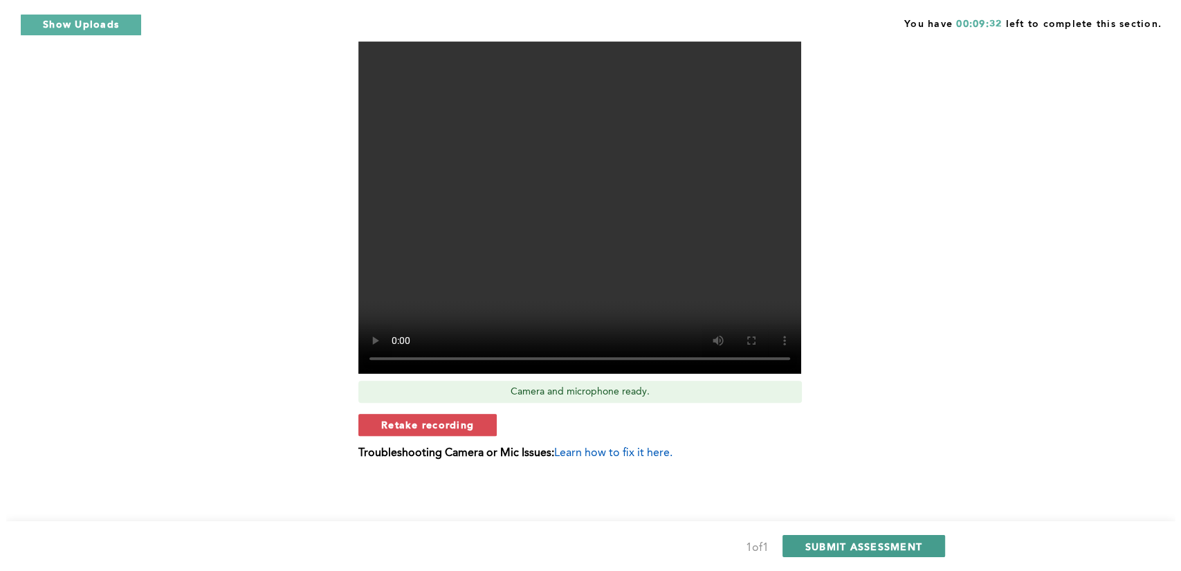
scroll to position [0, 0]
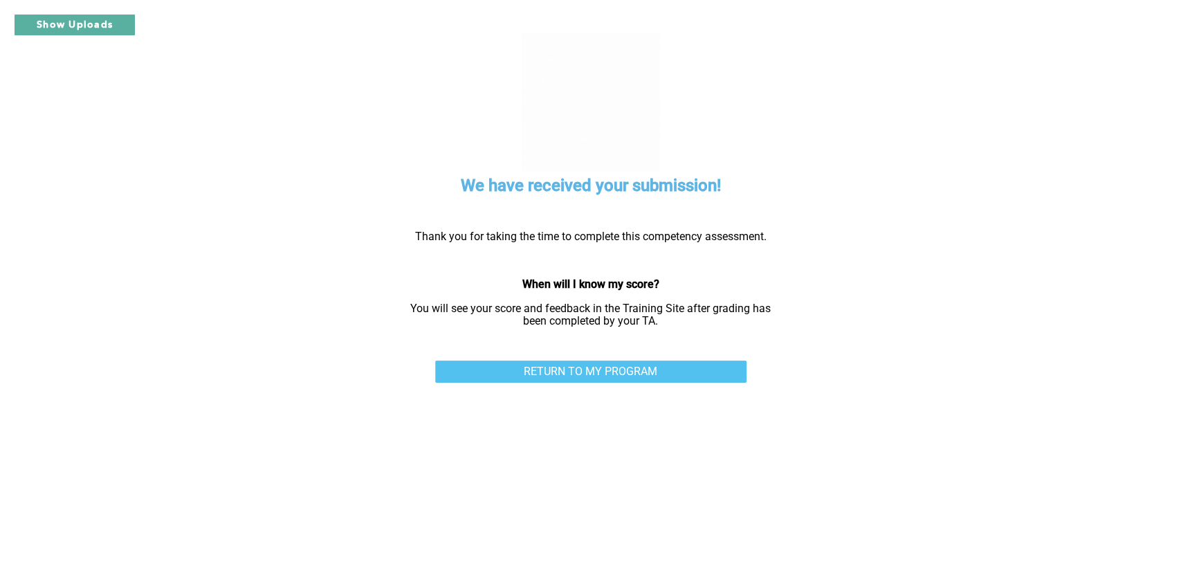
click at [629, 366] on link "RETURN TO MY PROGRAM" at bounding box center [590, 372] width 311 height 22
